Goal: Information Seeking & Learning: Learn about a topic

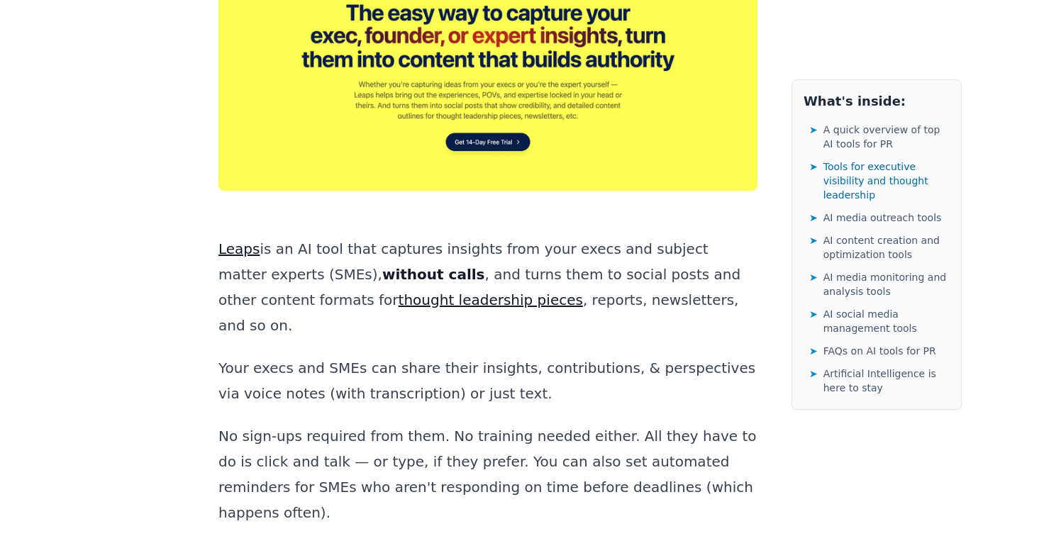
scroll to position [2374, 0]
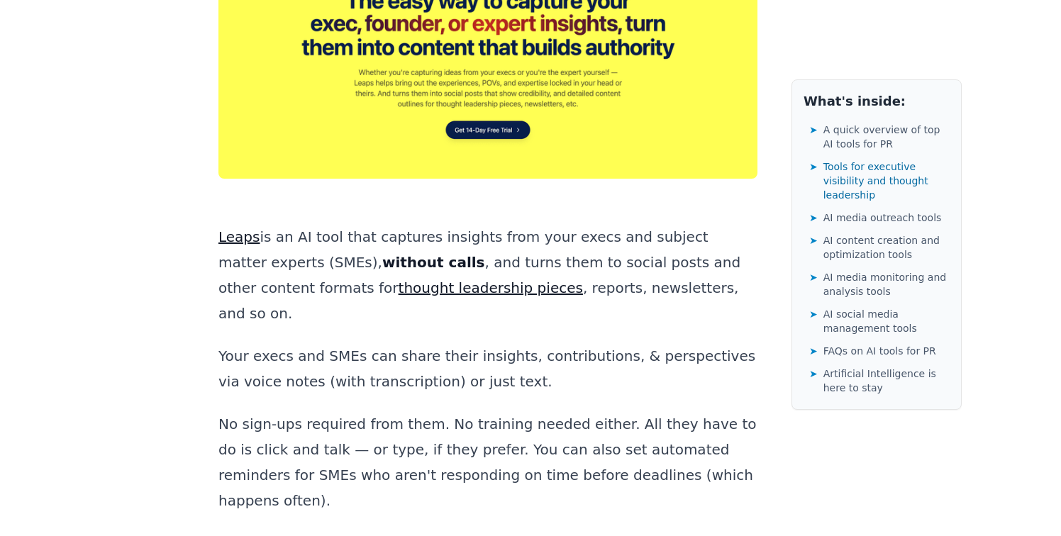
click at [228, 228] on link "Leaps" at bounding box center [238, 236] width 41 height 17
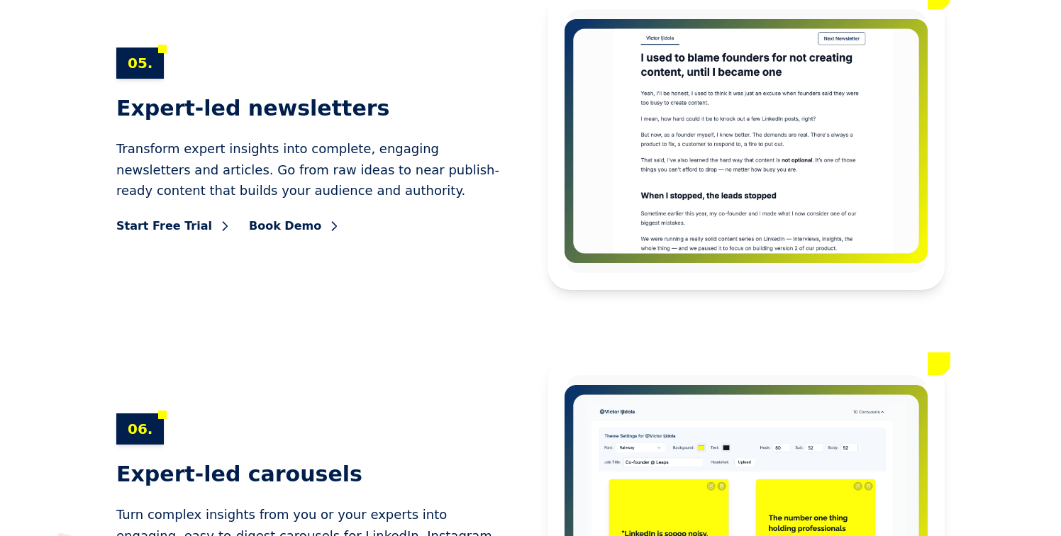
scroll to position [7633, 0]
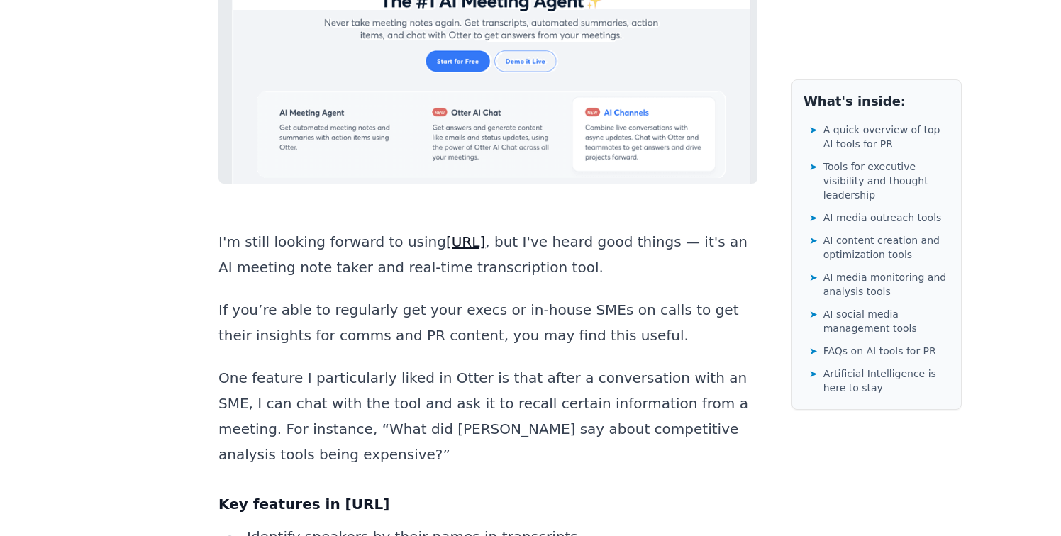
scroll to position [4027, 0]
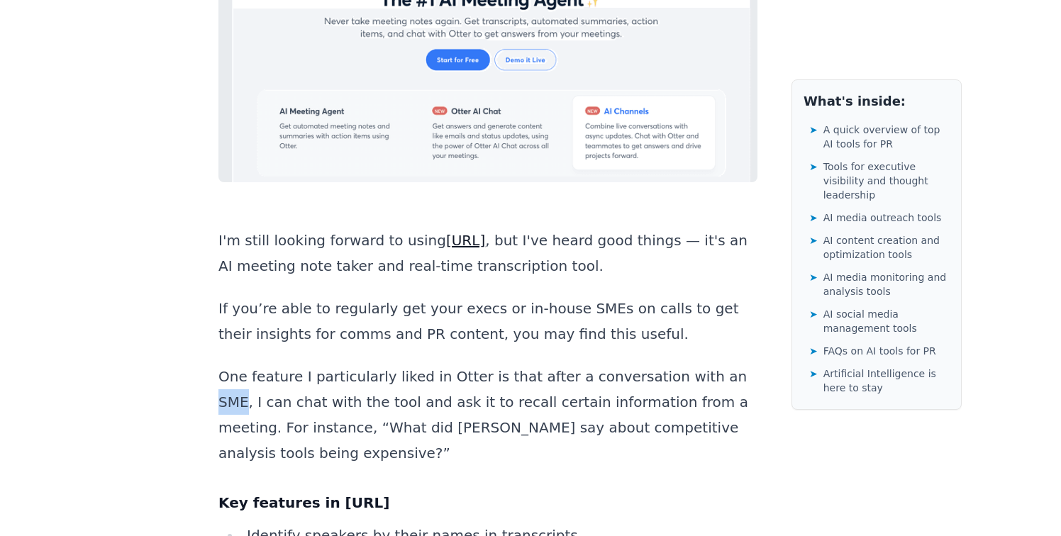
drag, startPoint x: 700, startPoint y: 116, endPoint x: 673, endPoint y: 118, distance: 27.0
click at [673, 364] on p "One feature I particularly liked in Otter is that after a conversation with an …" at bounding box center [487, 415] width 539 height 102
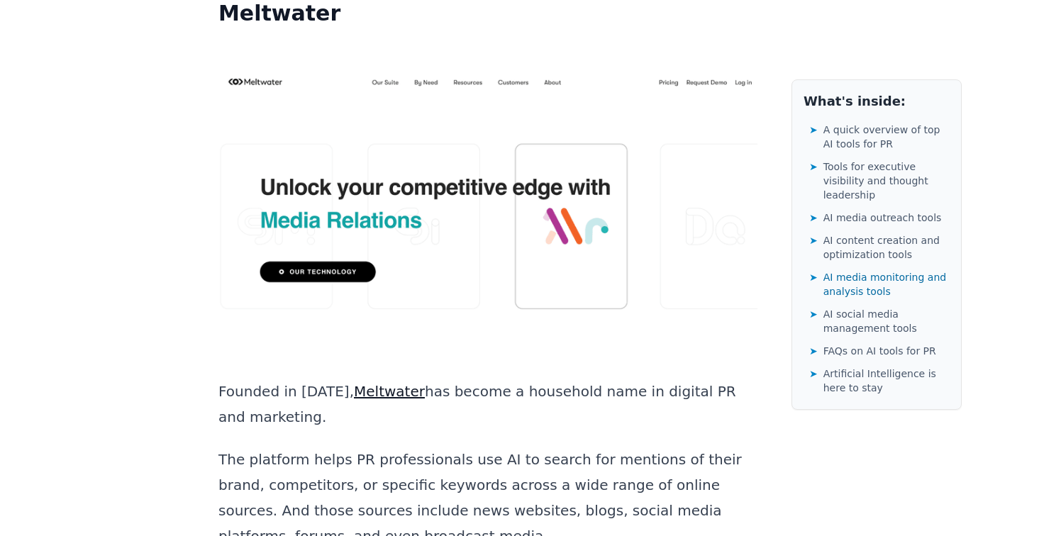
scroll to position [14854, 0]
